Goal: Information Seeking & Learning: Find specific fact

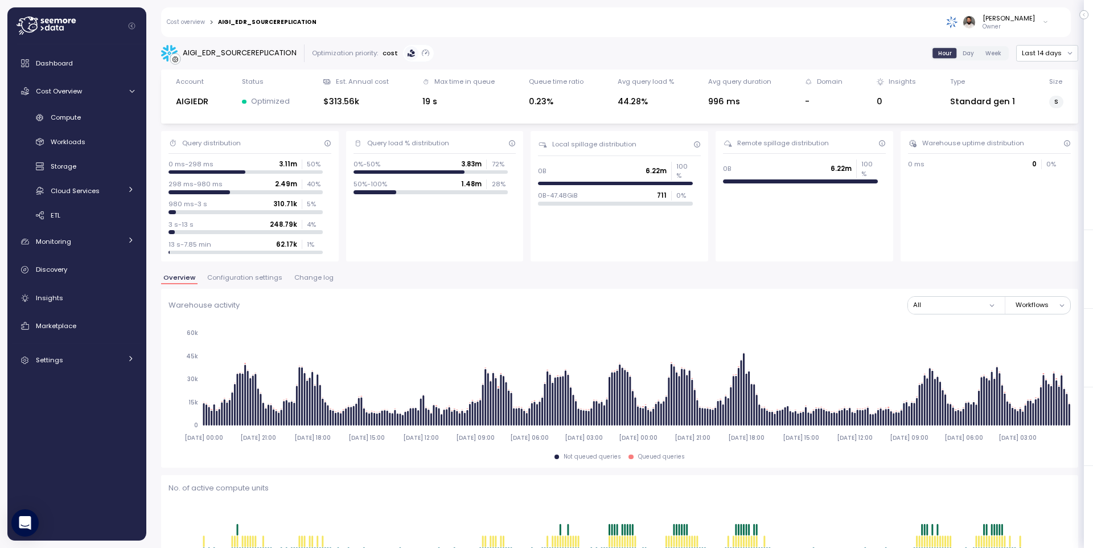
click at [265, 275] on span "Configuration settings" at bounding box center [244, 278] width 75 height 6
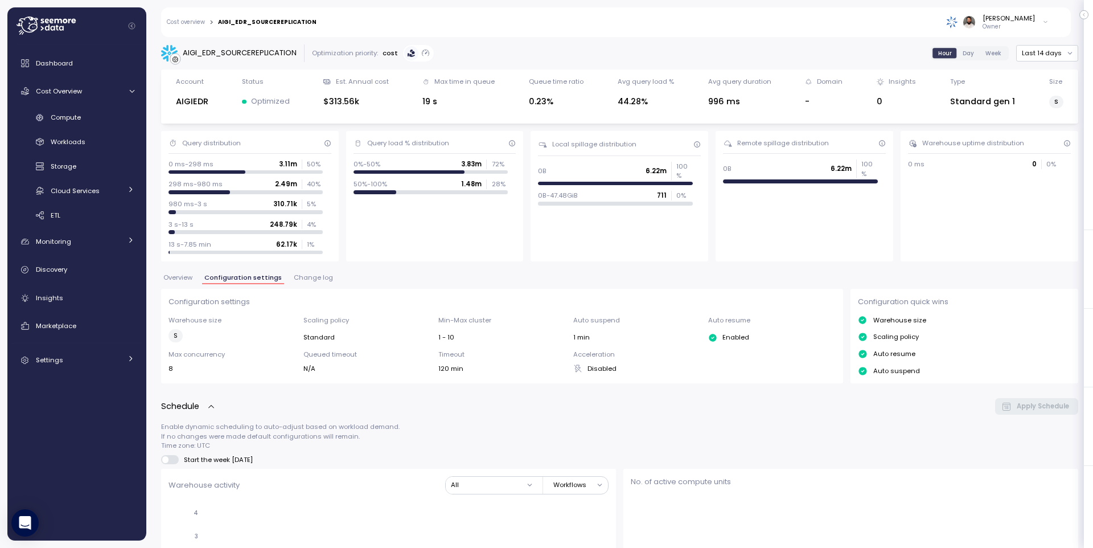
click at [305, 276] on span "Change log" at bounding box center [313, 278] width 39 height 6
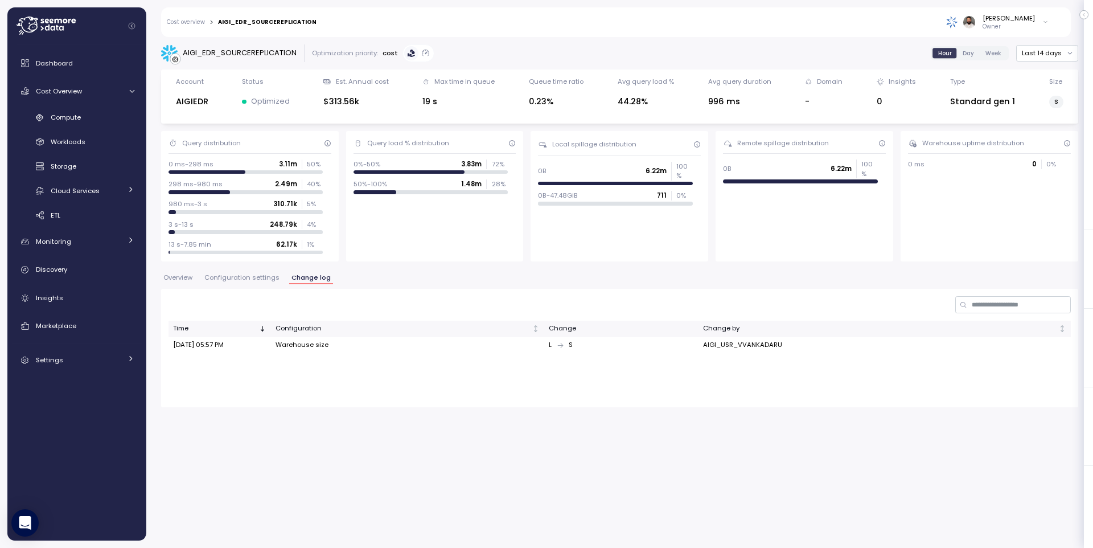
click at [255, 277] on span "Configuration settings" at bounding box center [241, 278] width 75 height 6
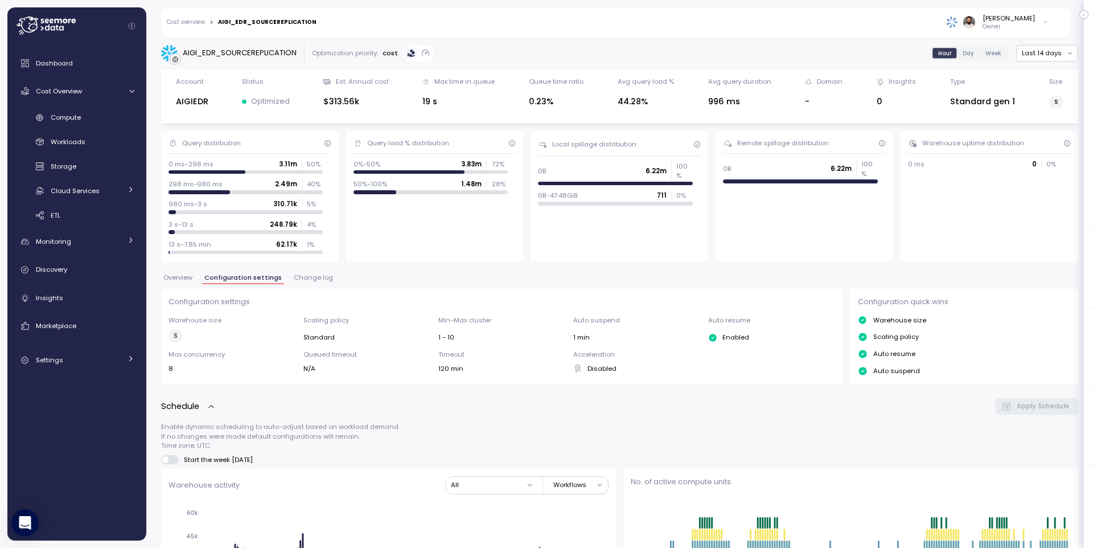
click at [182, 278] on span "Overview" at bounding box center [177, 278] width 29 height 6
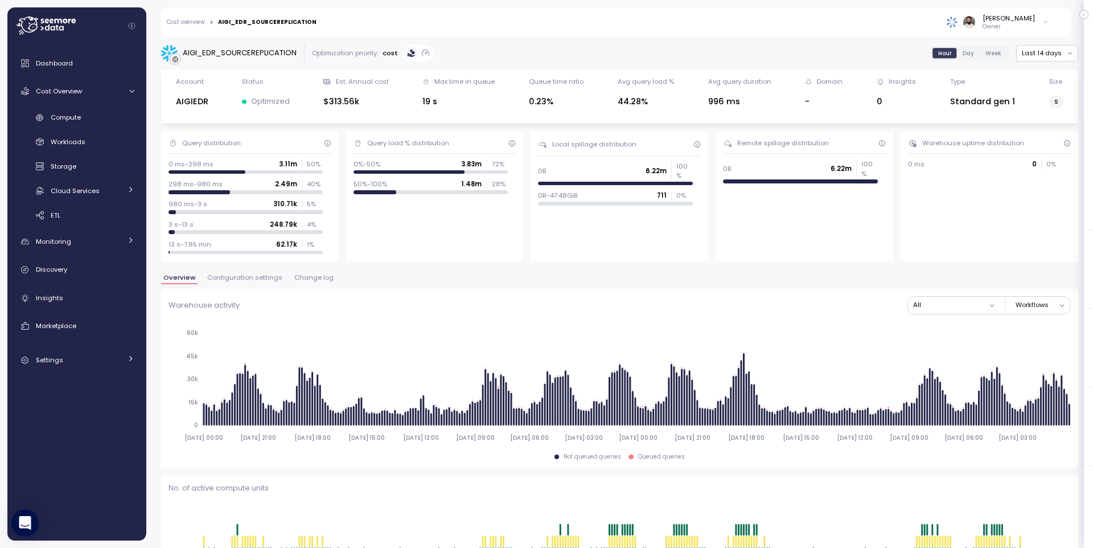
click at [245, 283] on button "Configuration settings" at bounding box center [245, 280] width 80 height 10
click at [257, 276] on span "Configuration settings" at bounding box center [244, 278] width 75 height 6
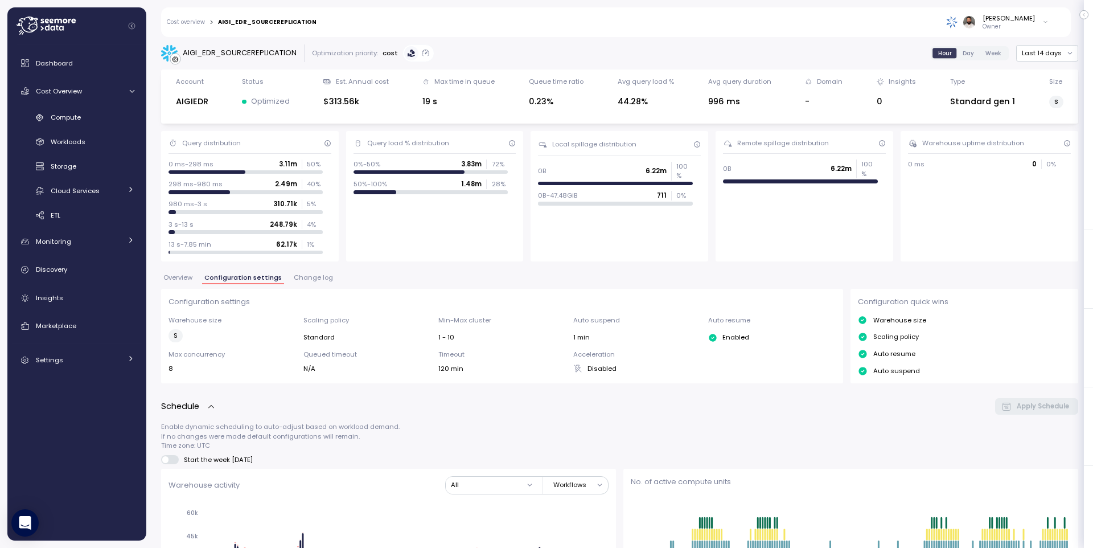
click at [299, 277] on span "Change log" at bounding box center [313, 278] width 39 height 6
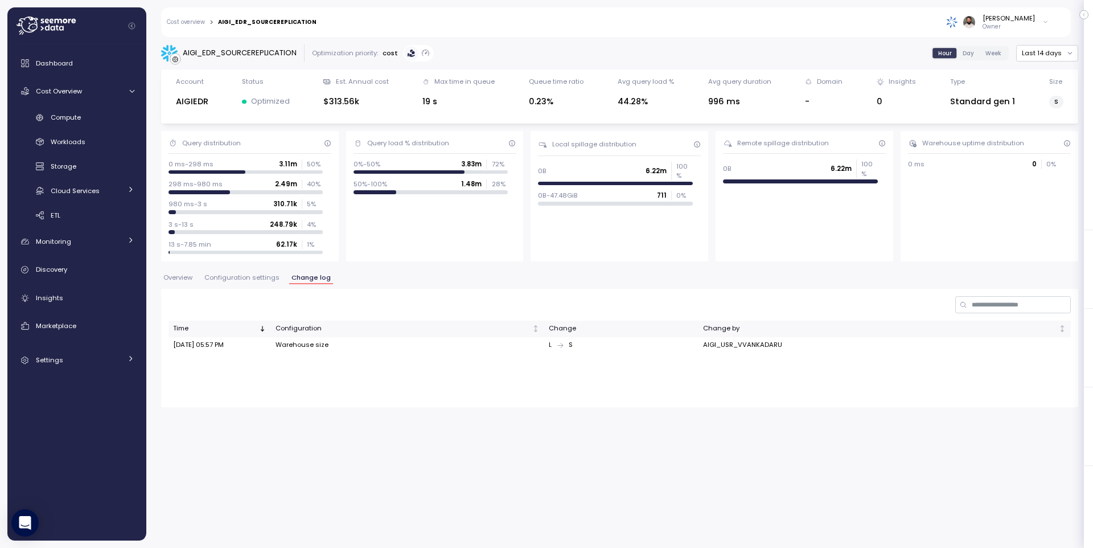
click at [259, 279] on span "Configuration settings" at bounding box center [241, 278] width 75 height 6
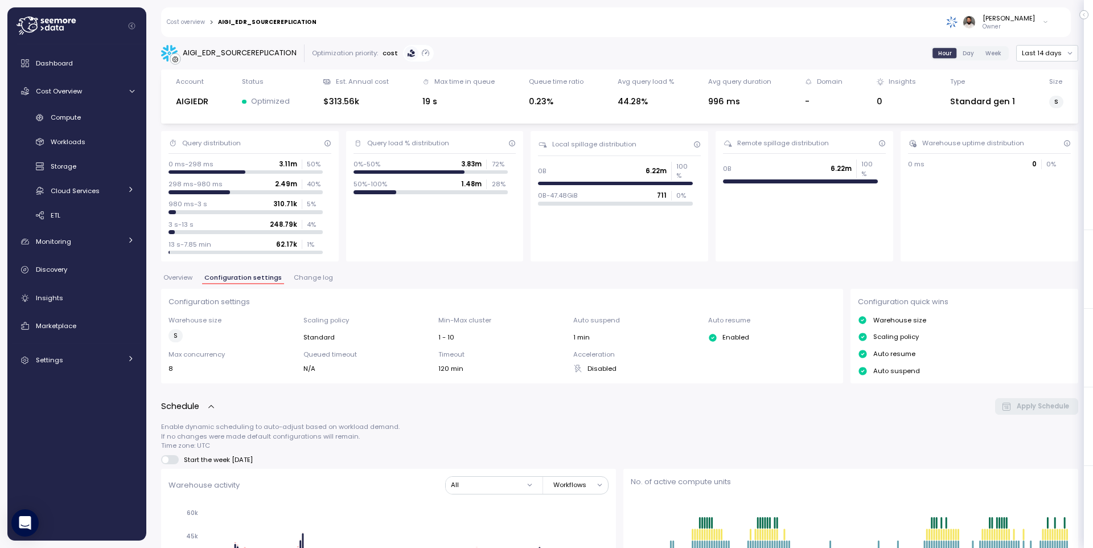
click at [188, 281] on span "Overview" at bounding box center [177, 278] width 29 height 6
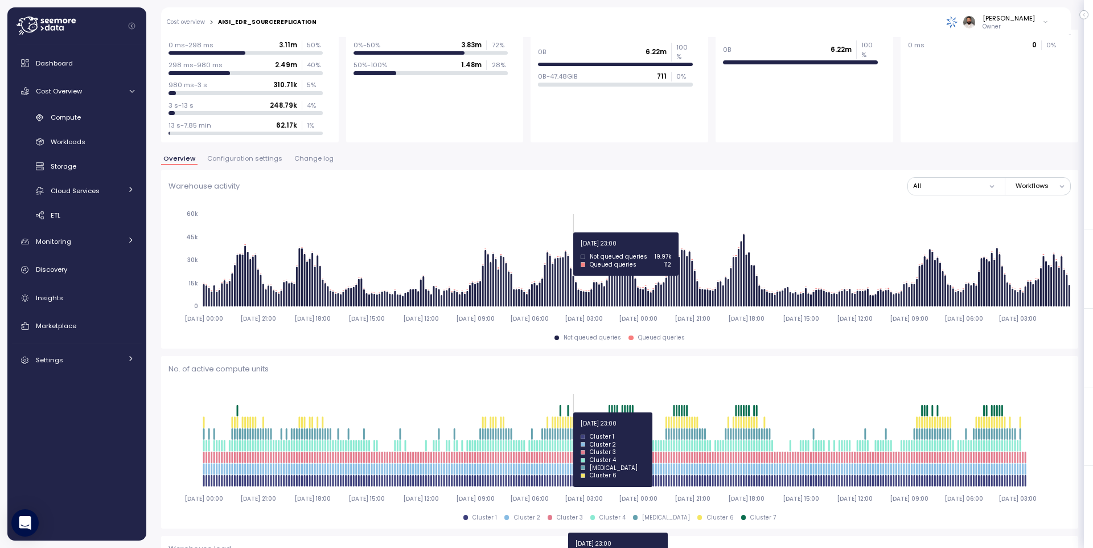
scroll to position [113, 0]
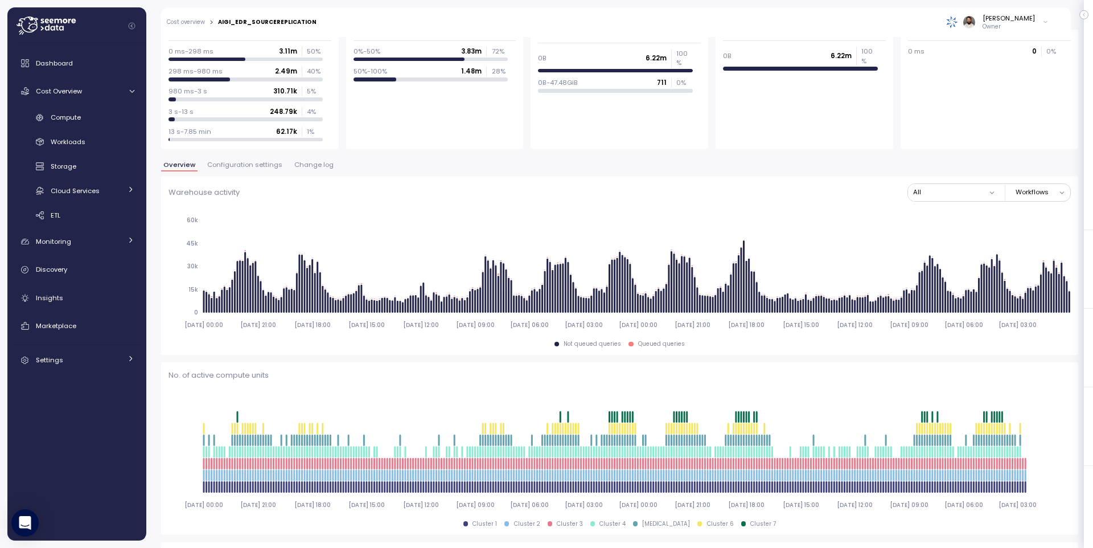
click at [305, 163] on span "Change log" at bounding box center [313, 165] width 39 height 6
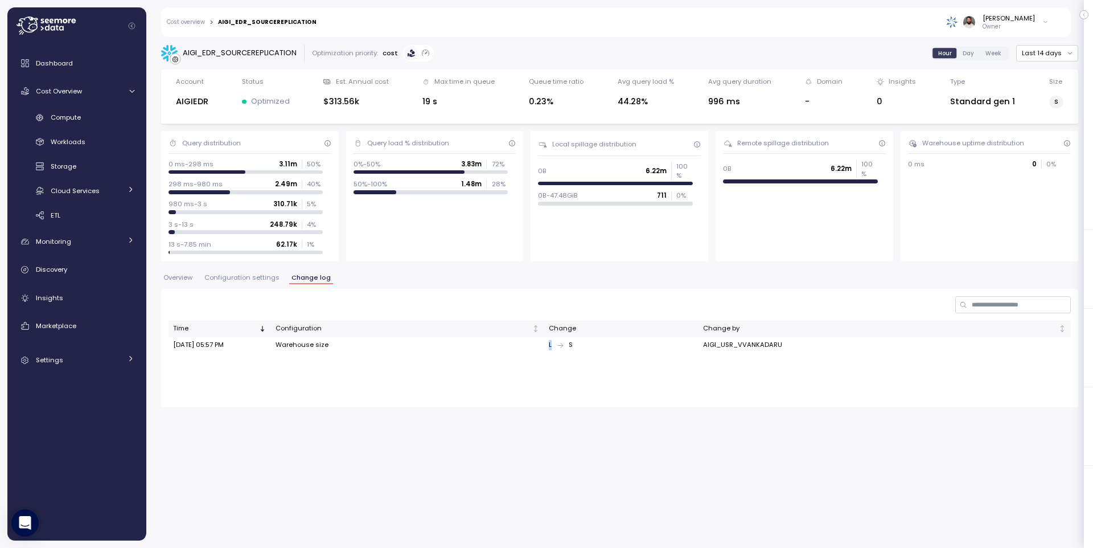
drag, startPoint x: 563, startPoint y: 345, endPoint x: 620, endPoint y: 345, distance: 57.5
click at [620, 345] on div "L S" at bounding box center [621, 345] width 145 height 10
click at [574, 386] on div "Time Configuration Change Change by [DATE] 05:57 PM Warehouse size L S AIGI_USR…" at bounding box center [619, 348] width 917 height 118
click at [244, 279] on span "Configuration settings" at bounding box center [241, 278] width 75 height 6
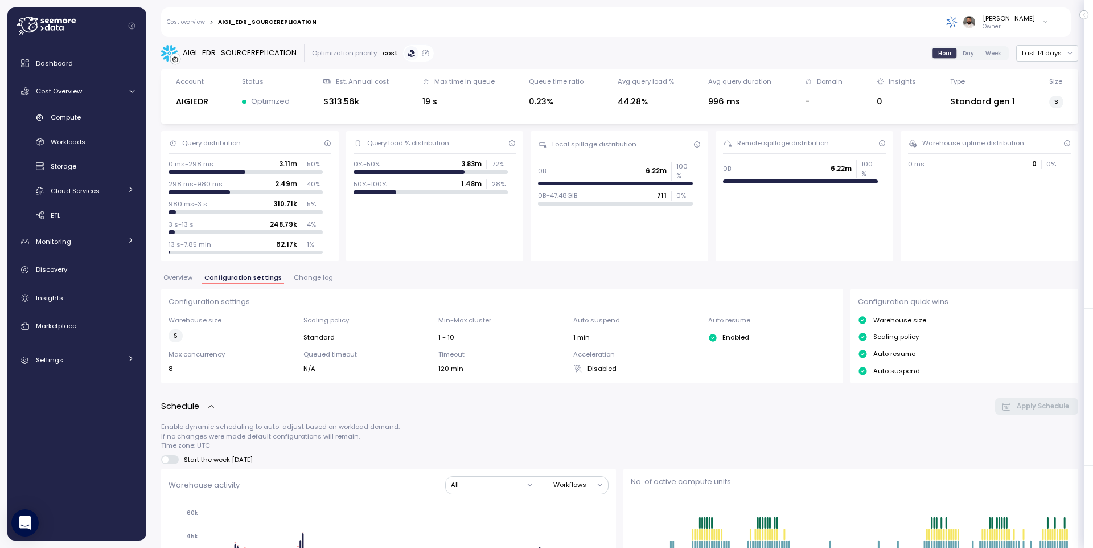
click at [237, 49] on div "AIGI_EDR_SOURCEREPLICATION" at bounding box center [240, 52] width 114 height 11
copy div "AIGI_EDR_SOURCEREPLICATION"
click at [115, 116] on div "Compute" at bounding box center [93, 117] width 84 height 11
